Goal: Navigation & Orientation: Find specific page/section

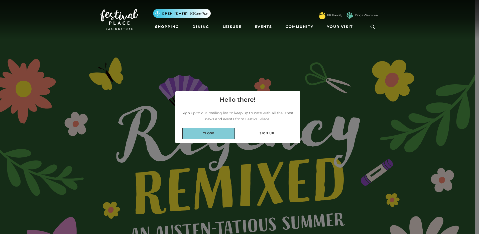
click at [215, 136] on link "Close" at bounding box center [208, 133] width 52 height 11
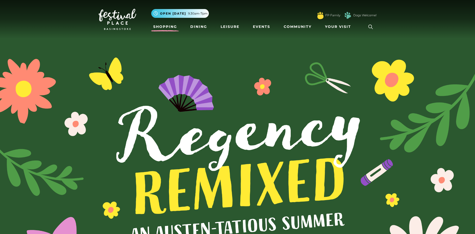
click at [171, 25] on link "Shopping" at bounding box center [165, 26] width 28 height 9
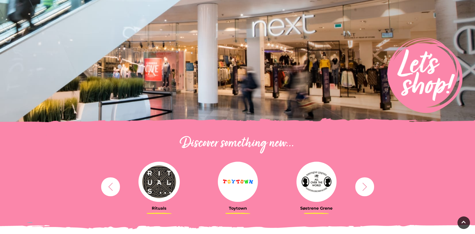
scroll to position [75, 0]
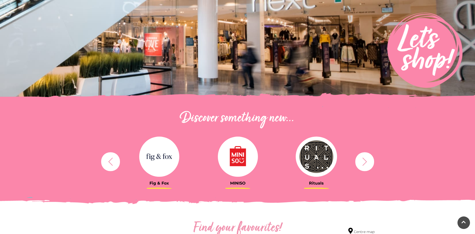
click at [364, 161] on icon "button" at bounding box center [364, 161] width 9 height 9
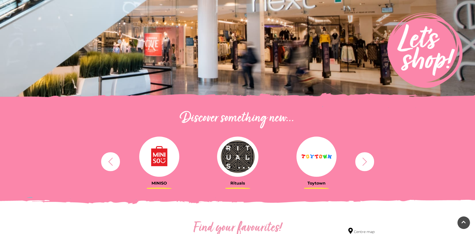
click at [364, 161] on icon "button" at bounding box center [364, 161] width 9 height 9
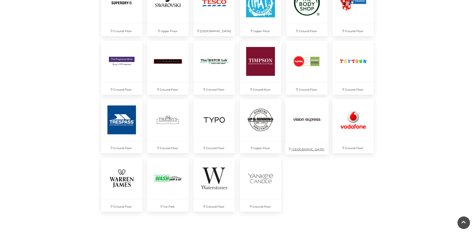
scroll to position [1278, 0]
